Goal: Check status: Check status

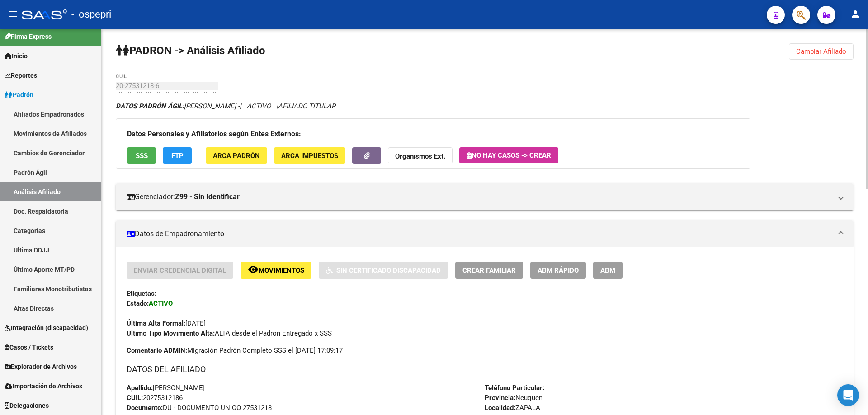
click at [833, 54] on span "Cambiar Afiliado" at bounding box center [821, 51] width 50 height 8
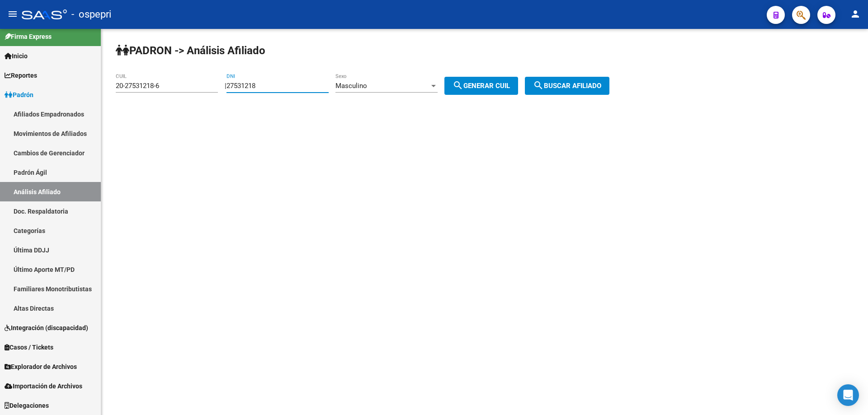
click at [245, 87] on input "27531218" at bounding box center [277, 86] width 102 height 8
paste input "44671659"
type input "44671659"
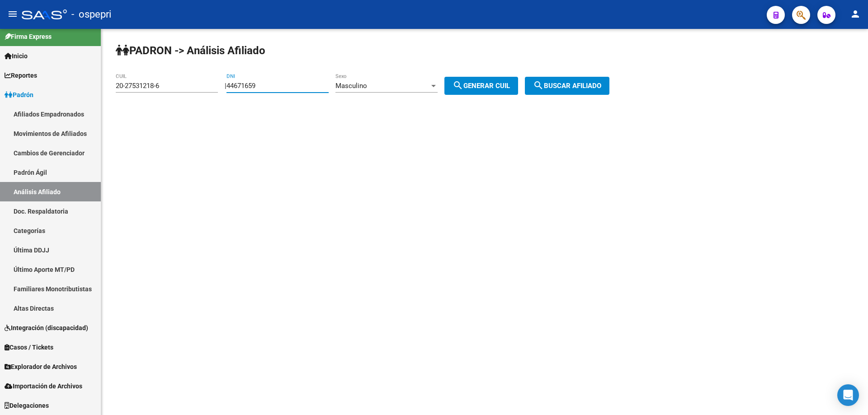
click at [493, 89] on span "search Generar CUIL" at bounding box center [480, 86] width 57 height 8
type input "20-44671659-0"
drag, startPoint x: 591, startPoint y: 89, endPoint x: 555, endPoint y: 89, distance: 36.6
click at [590, 89] on span "search Buscar afiliado" at bounding box center [567, 86] width 68 height 8
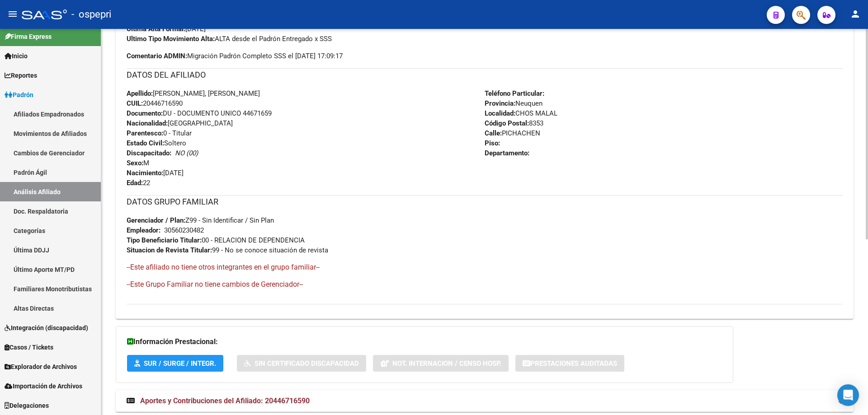
scroll to position [323, 0]
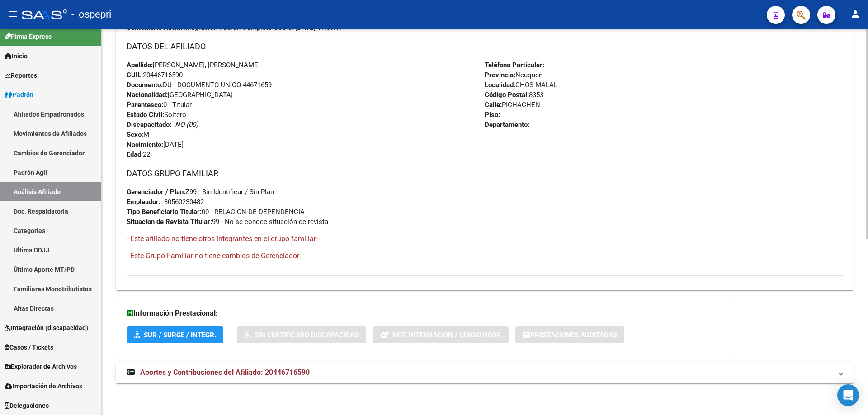
click at [339, 374] on mat-panel-title "Aportes y Contribuciones del Afiliado: 20446716590" at bounding box center [479, 373] width 705 height 10
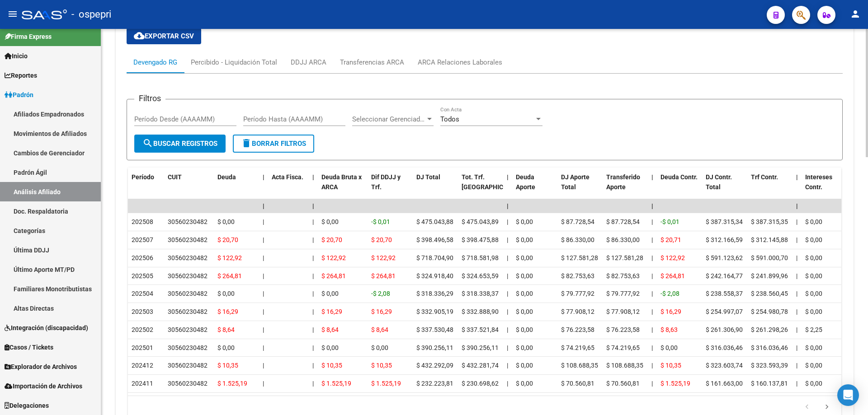
scroll to position [776, 0]
